Goal: Task Accomplishment & Management: Manage account settings

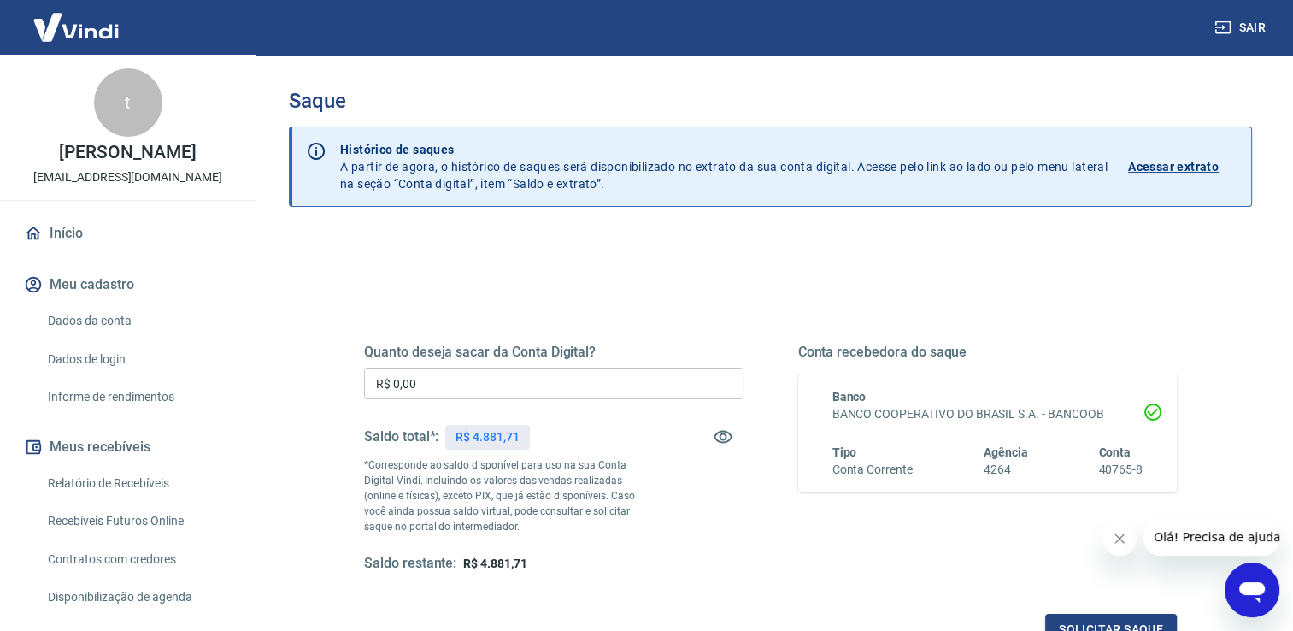
click at [74, 37] on img at bounding box center [76, 27] width 111 height 52
